Goal: Task Accomplishment & Management: Use online tool/utility

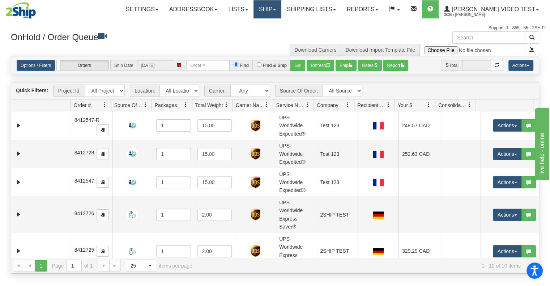
click at [281, 18] on link "Ship" at bounding box center [267, 9] width 28 height 18
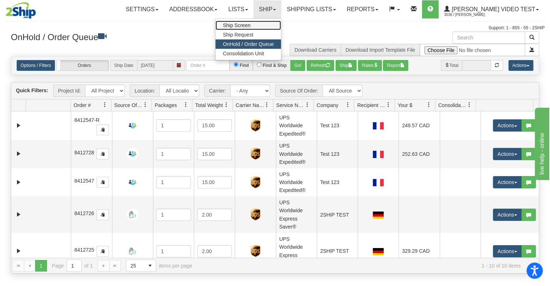
click at [279, 24] on link "Ship Screen" at bounding box center [247, 25] width 65 height 9
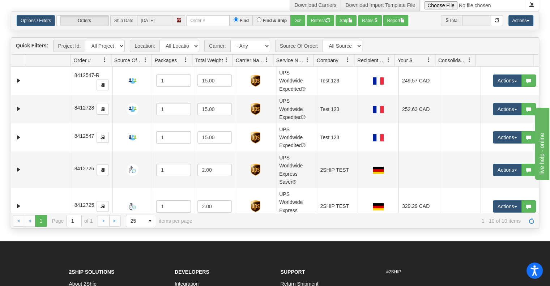
scroll to position [145, 0]
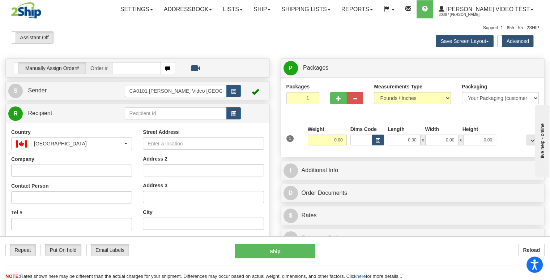
click at [99, 98] on div "S Sender CA0101 [PERSON_NAME] Video [GEOGRAPHIC_DATA]" at bounding box center [137, 91] width 263 height 18
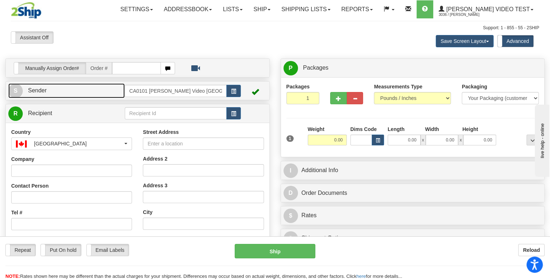
click at [65, 88] on link "S Sender" at bounding box center [66, 90] width 116 height 15
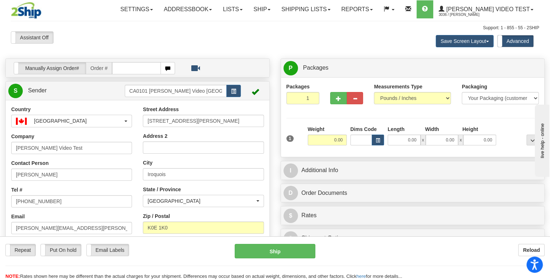
click at [206, 42] on div "Assistant On Assistant Off Do a return Do a return" at bounding box center [117, 37] width 224 height 12
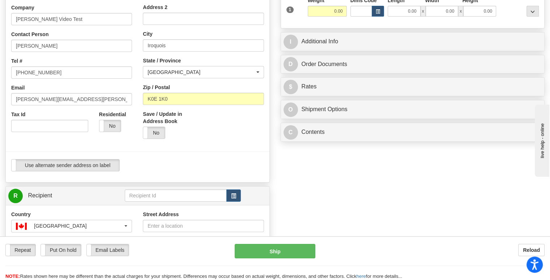
scroll to position [253, 0]
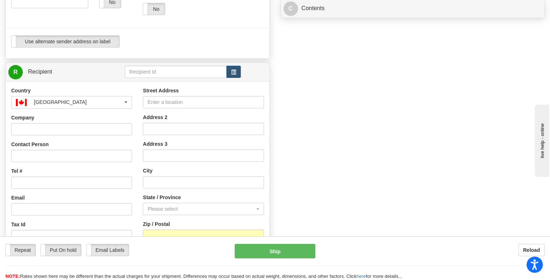
click at [201, 47] on div "Use alternate sender address on label Use alternate sender address on label" at bounding box center [137, 41] width 253 height 12
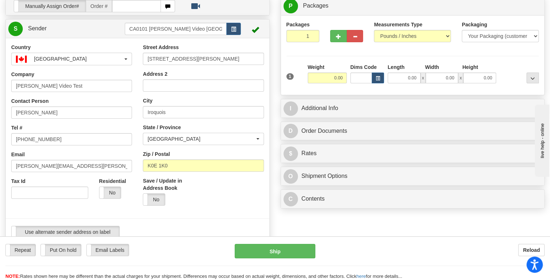
scroll to position [0, 0]
